Goal: Task Accomplishment & Management: Manage account settings

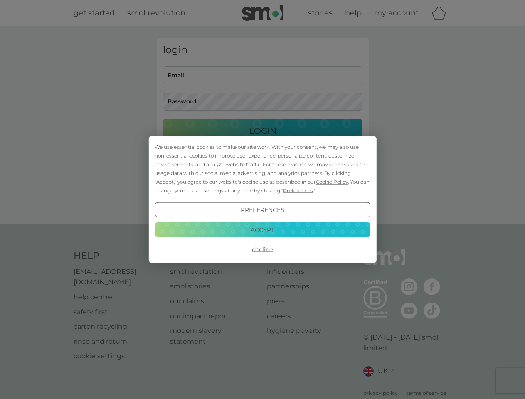
click at [332, 182] on span "Cookie Policy" at bounding box center [332, 182] width 32 height 6
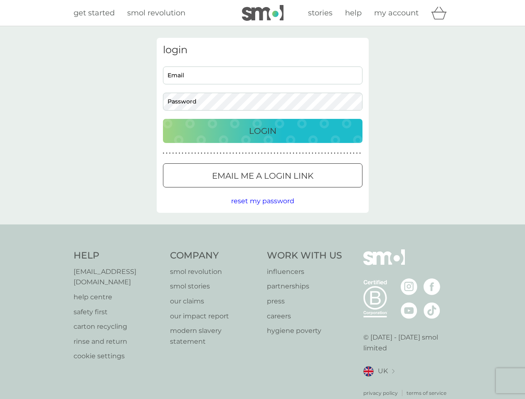
click at [297, 190] on div "login Email Password Login ● ● ● ● ● ● ● ● ● ● ● ● ● ● ● ● ● ● ● ● ● ● ● ● ● ● …" at bounding box center [263, 125] width 212 height 175
click at [262, 210] on div "login Email Password Login ● ● ● ● ● ● ● ● ● ● ● ● ● ● ● ● ● ● ● ● ● ● ● ● ● ● …" at bounding box center [263, 125] width 212 height 175
click at [262, 249] on div "Help [EMAIL_ADDRESS][DOMAIN_NAME] help centre safety first carton recycling rin…" at bounding box center [263, 323] width 378 height 148
click at [262, 229] on div "Help [EMAIL_ADDRESS][DOMAIN_NAME] help centre safety first carton recycling rin…" at bounding box center [262, 323] width 525 height 197
